Goal: Navigation & Orientation: Understand site structure

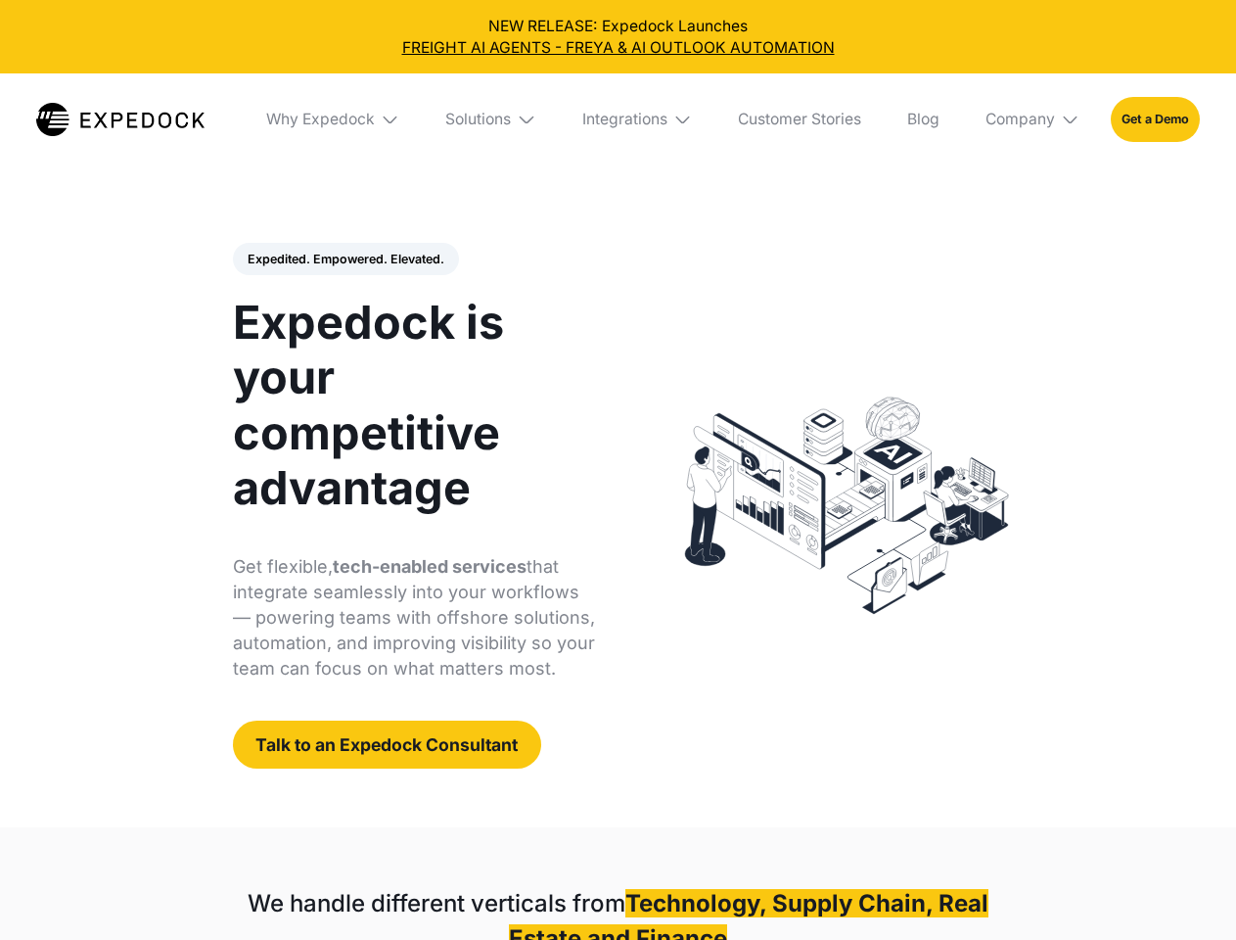
select select
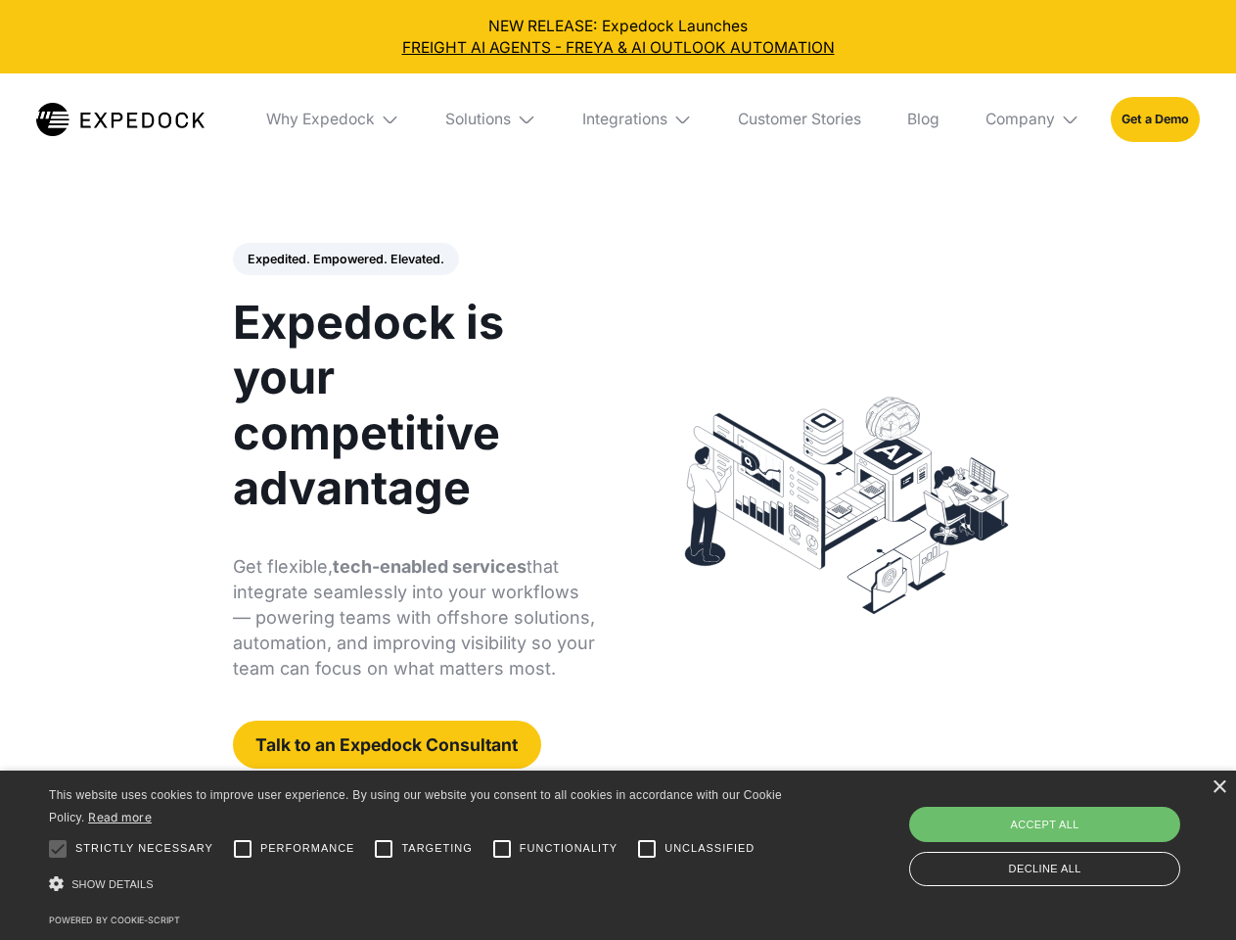
click at [618, 119] on div "Integrations" at bounding box center [624, 120] width 85 height 20
click at [334, 119] on div "Why Expedock" at bounding box center [304, 120] width 109 height 20
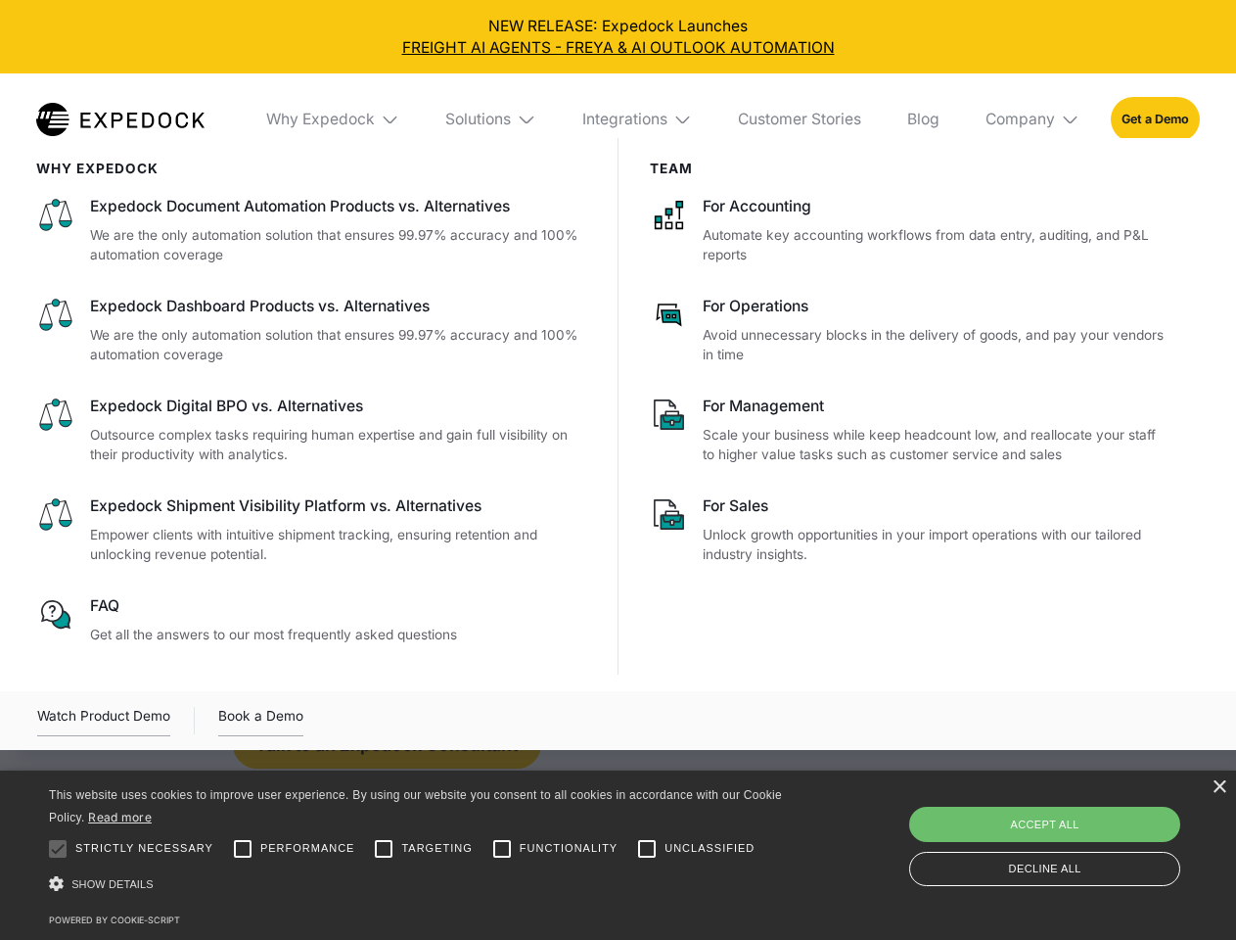
click at [492, 119] on div "Solutions" at bounding box center [478, 120] width 66 height 20
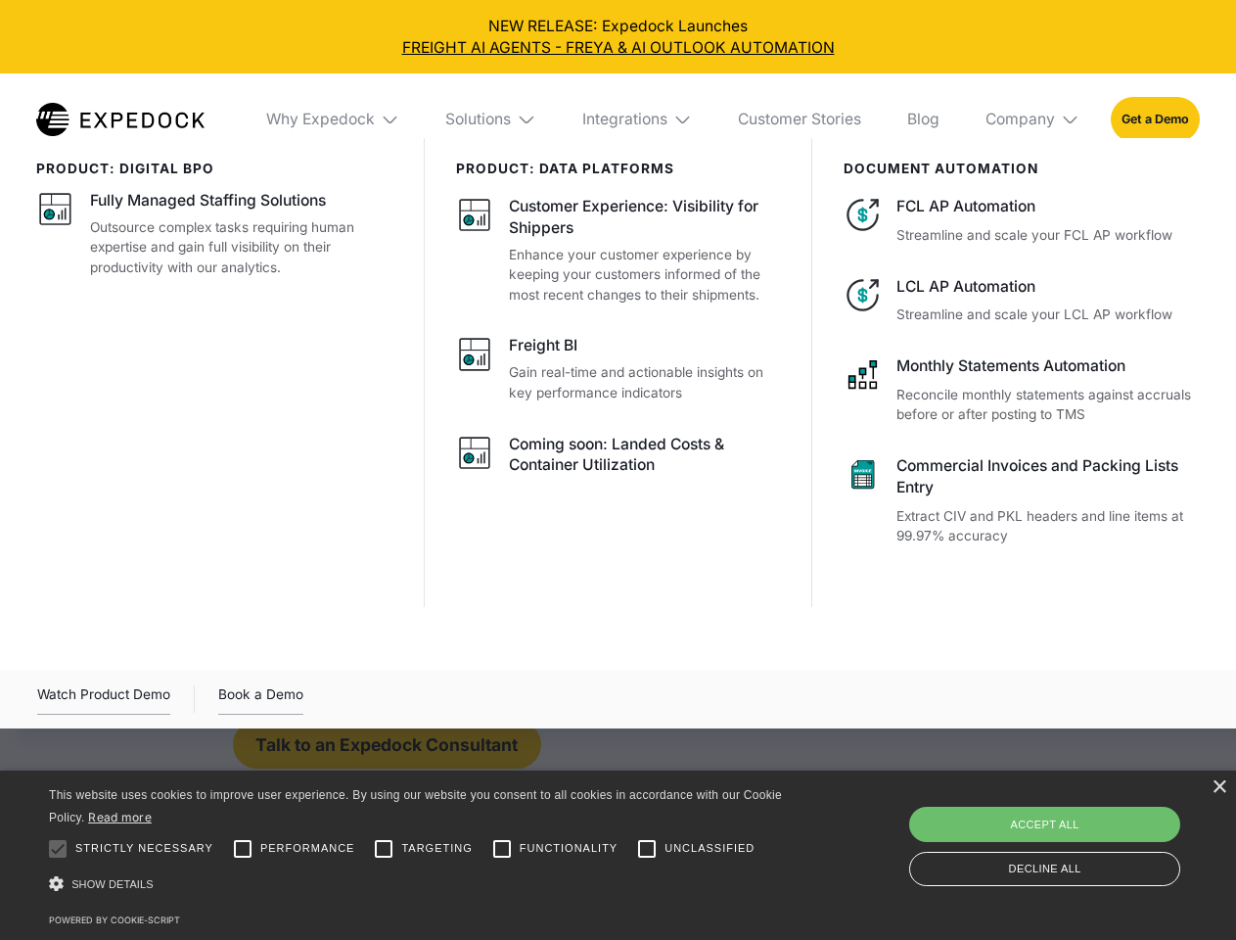
click at [638, 119] on div "Integrations" at bounding box center [624, 120] width 85 height 20
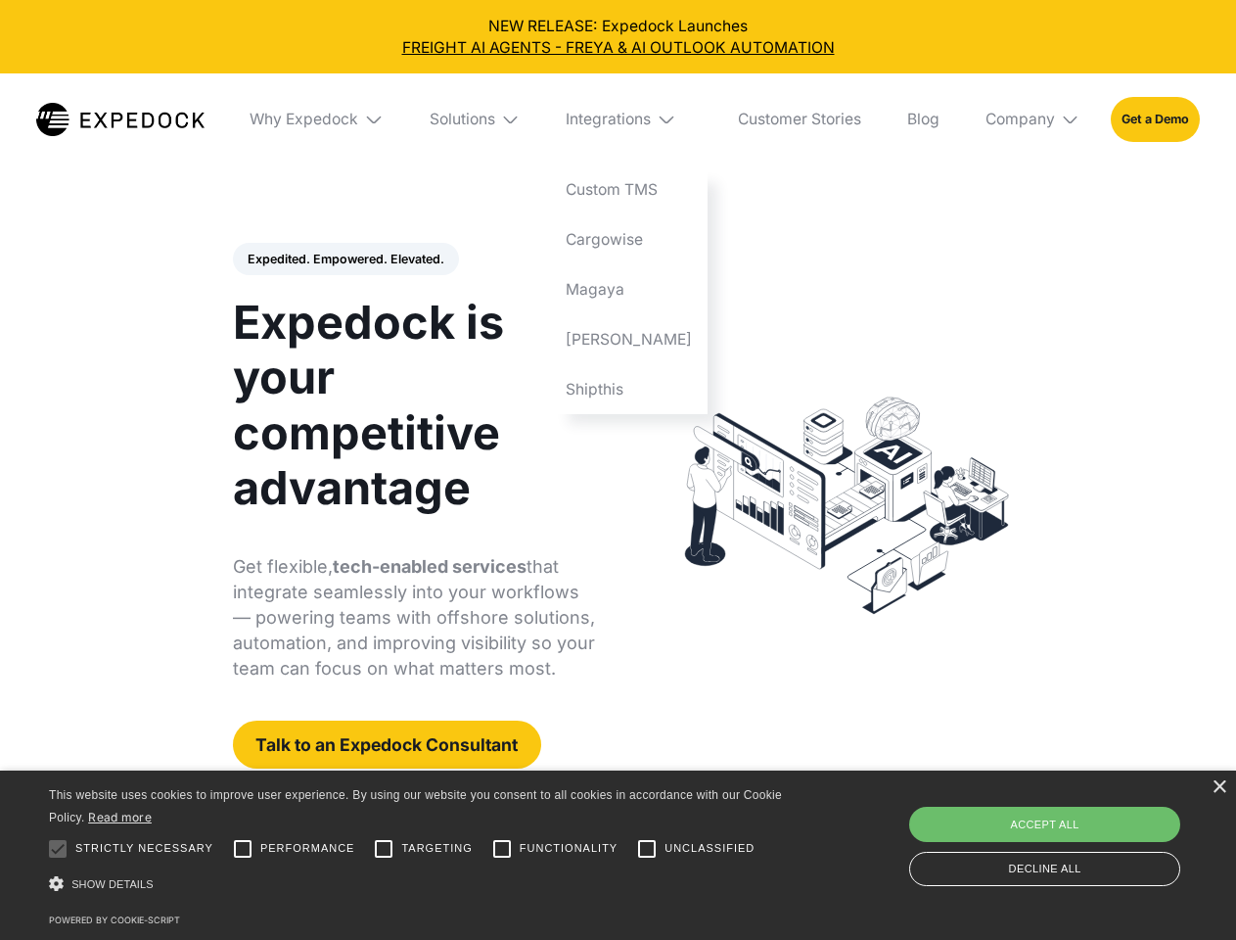
click at [1034, 119] on div "Company" at bounding box center [1020, 120] width 69 height 20
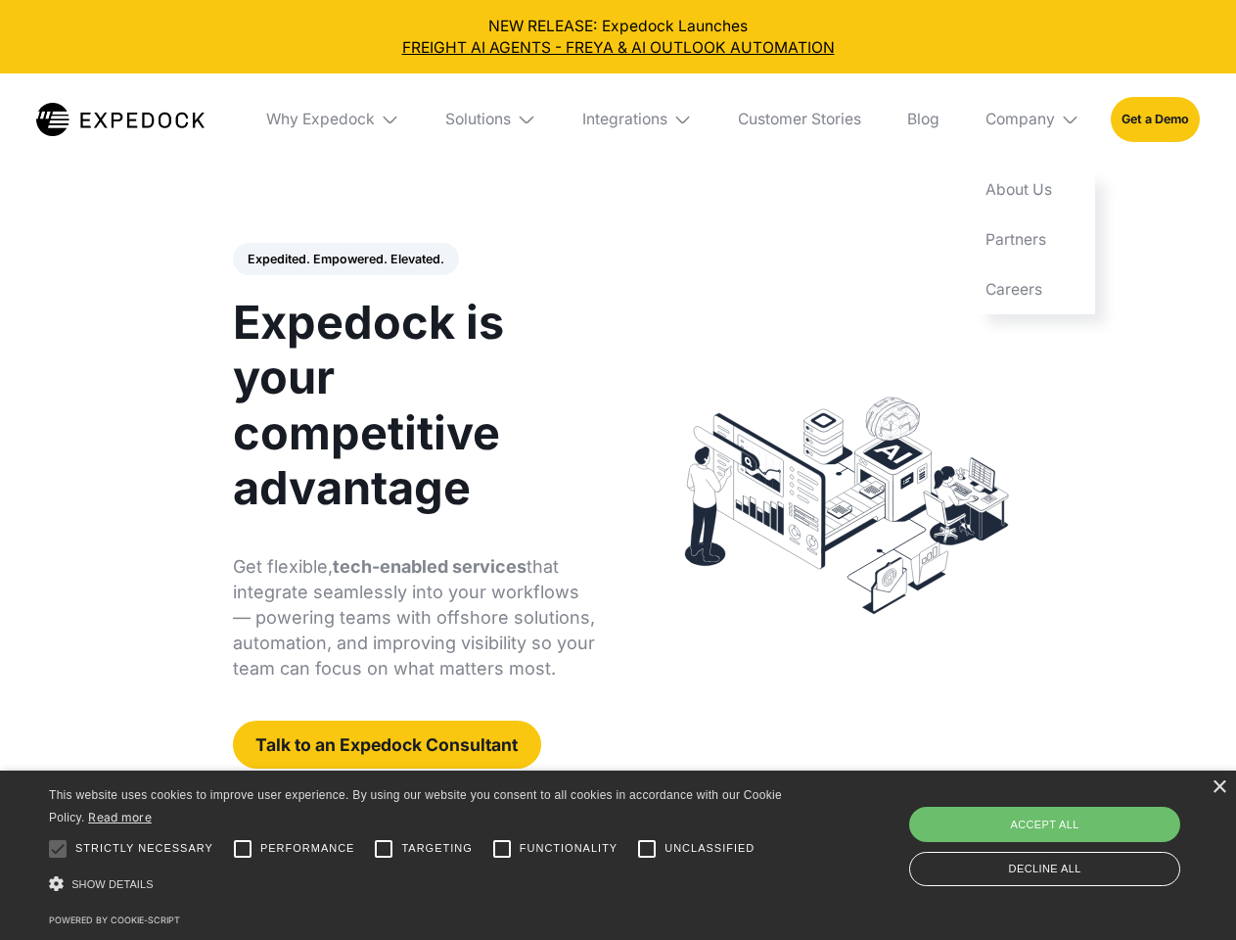
click at [345, 259] on div "Expedited. Empowered. Elevated. Automate Freight Document Extraction at 99.97% …" at bounding box center [414, 506] width 363 height 527
click at [58, 849] on div at bounding box center [57, 848] width 39 height 39
click at [243, 849] on input "Performance" at bounding box center [242, 848] width 39 height 39
checkbox input "true"
click at [384, 849] on input "Targeting" at bounding box center [383, 848] width 39 height 39
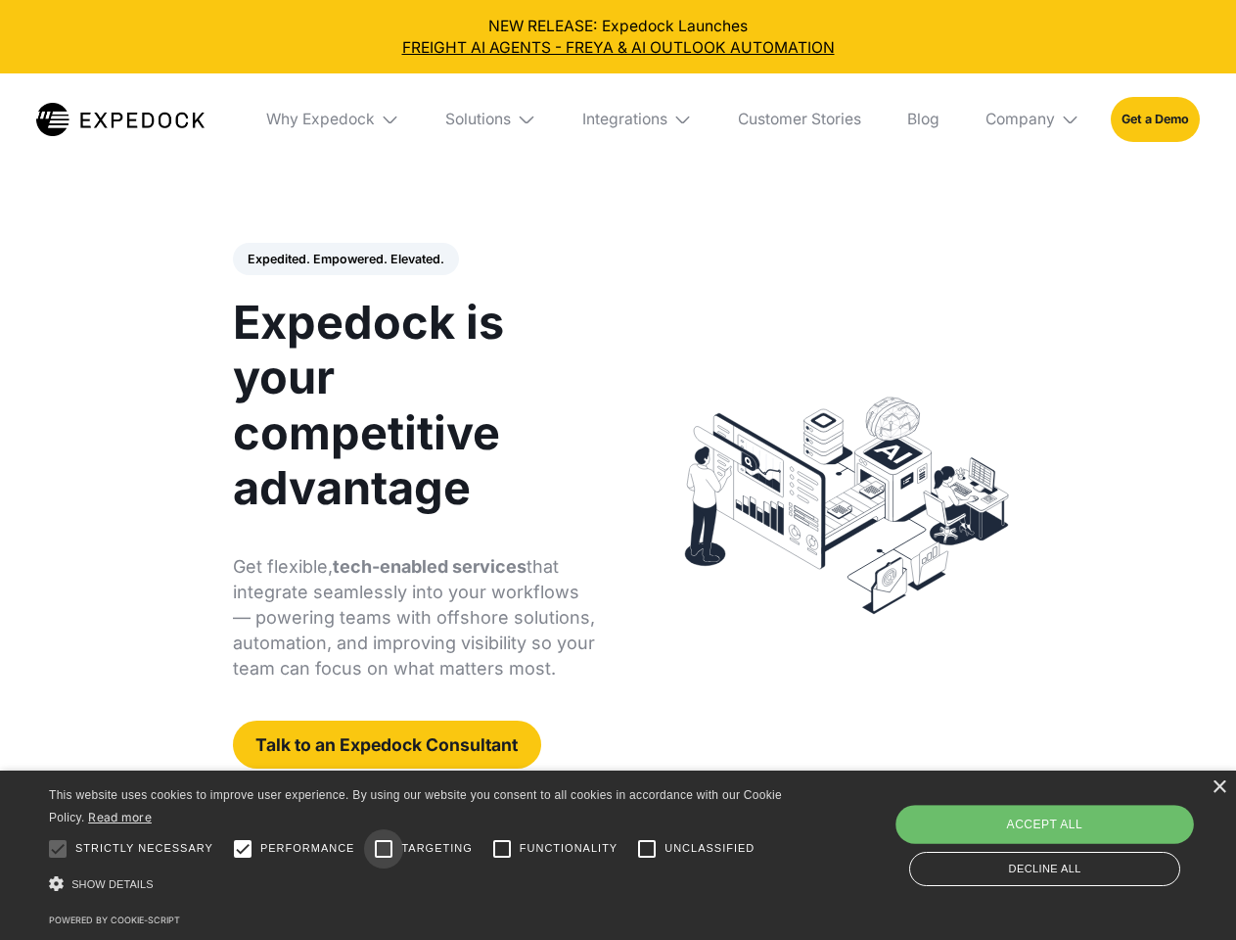
checkbox input "true"
click at [502, 849] on input "Functionality" at bounding box center [502, 848] width 39 height 39
checkbox input "true"
